Goal: Information Seeking & Learning: Learn about a topic

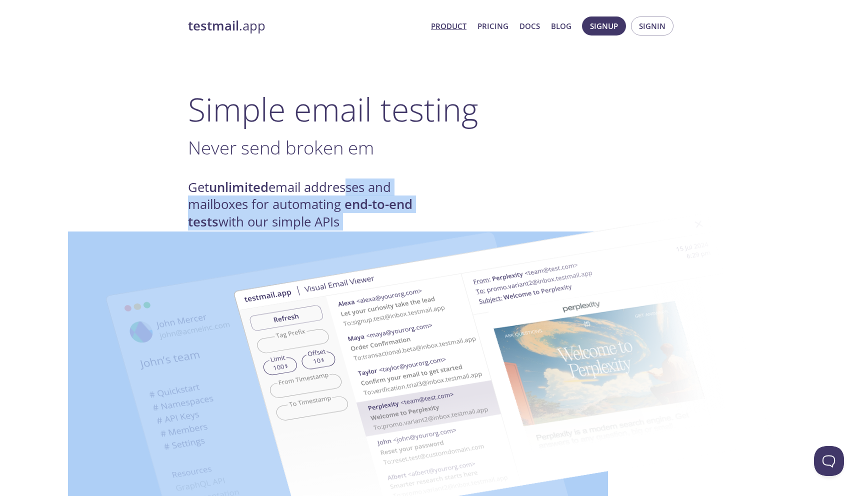
drag, startPoint x: 347, startPoint y: 183, endPoint x: 347, endPoint y: 206, distance: 23.0
click at [348, 188] on h4 "Get unlimited email addresses and mailboxes for automating end-to-end tests wit…" at bounding box center [310, 204] width 244 height 51
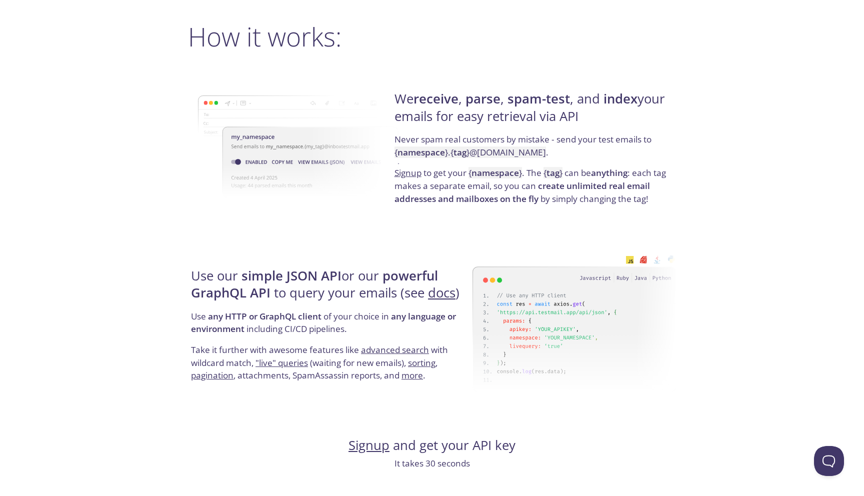
scroll to position [726, 0]
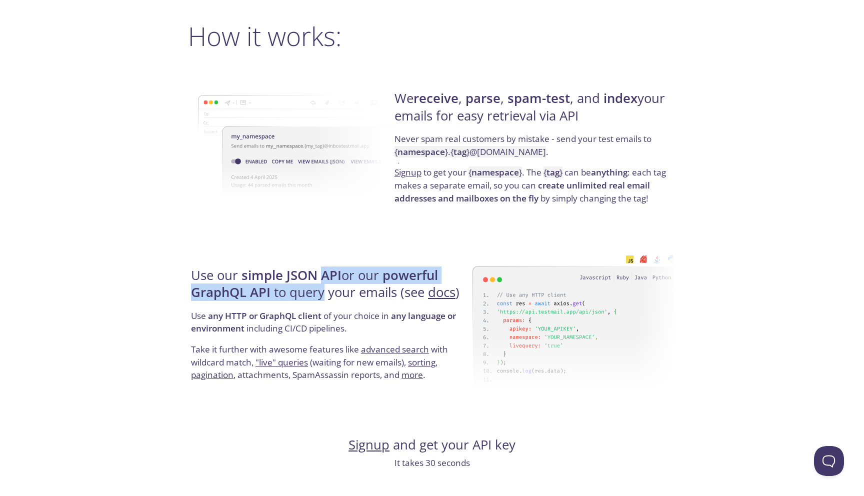
drag, startPoint x: 321, startPoint y: 276, endPoint x: 321, endPoint y: 299, distance: 23.0
click at [321, 299] on h4 "Use our simple JSON API or our powerful GraphQL API to query your emails (see d…" at bounding box center [330, 288] width 278 height 42
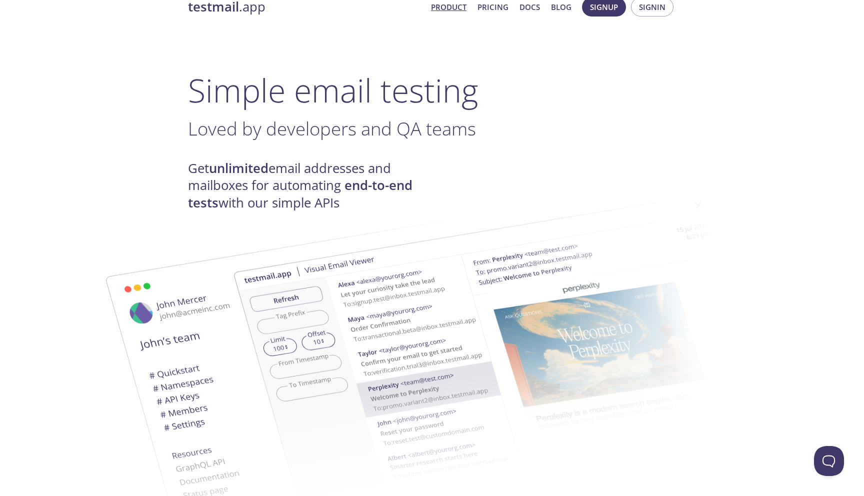
scroll to position [0, 0]
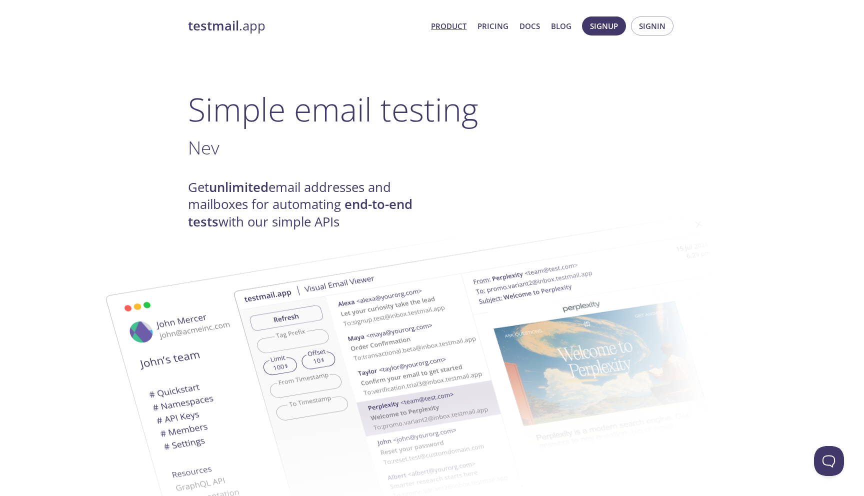
click at [455, 29] on link "Product" at bounding box center [448, 25] width 35 height 13
click at [489, 21] on link "Pricing" at bounding box center [492, 25] width 31 height 13
